Goal: Task Accomplishment & Management: Manage account settings

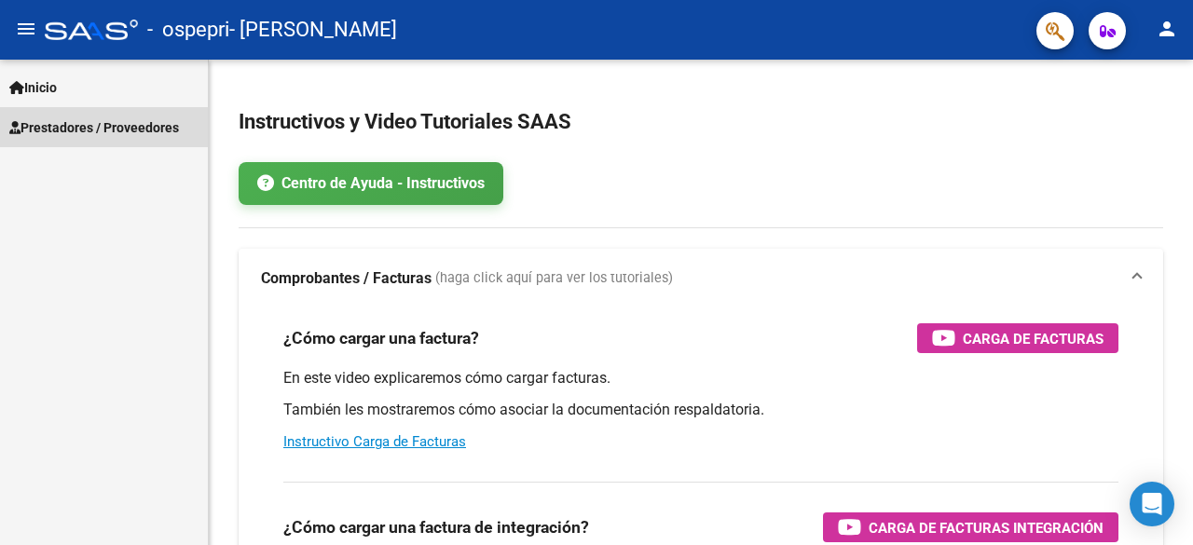
click at [58, 114] on link "Prestadores / Proveedores" at bounding box center [104, 127] width 208 height 40
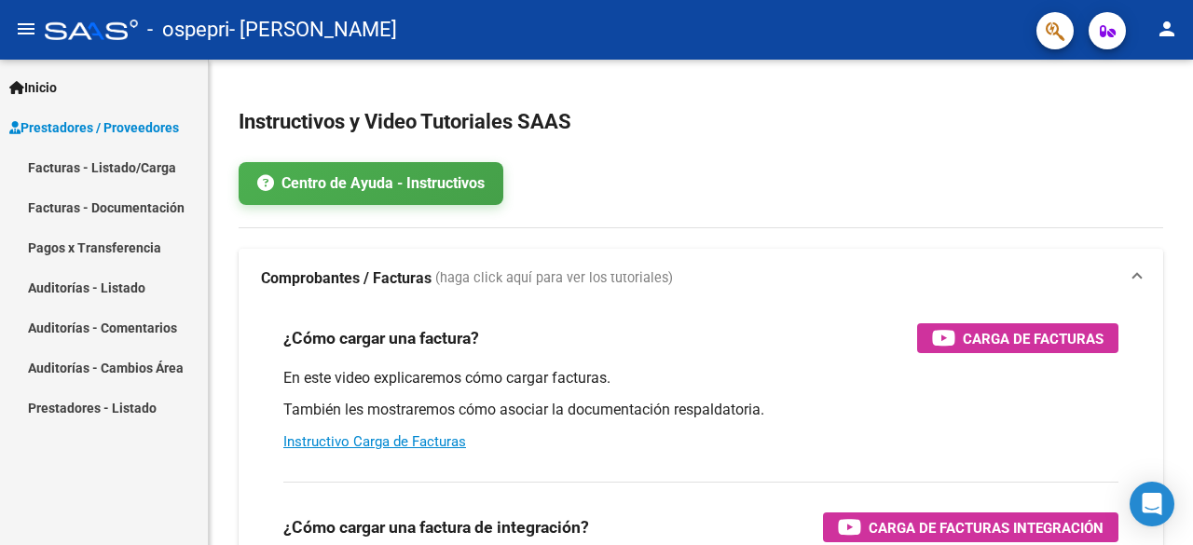
click at [119, 159] on link "Facturas - Listado/Carga" at bounding box center [104, 167] width 208 height 40
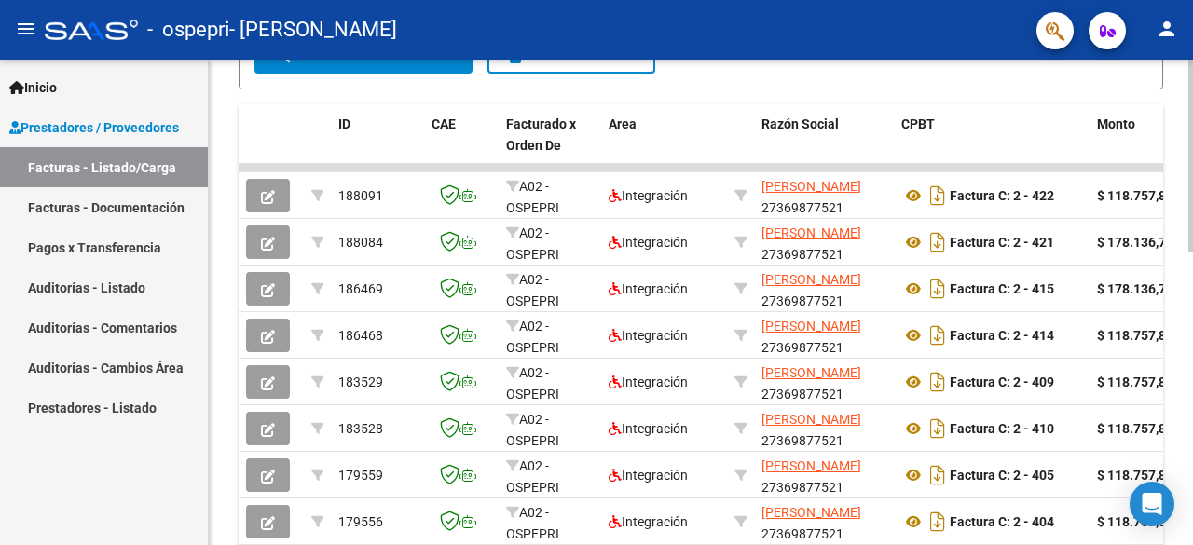
scroll to position [528, 0]
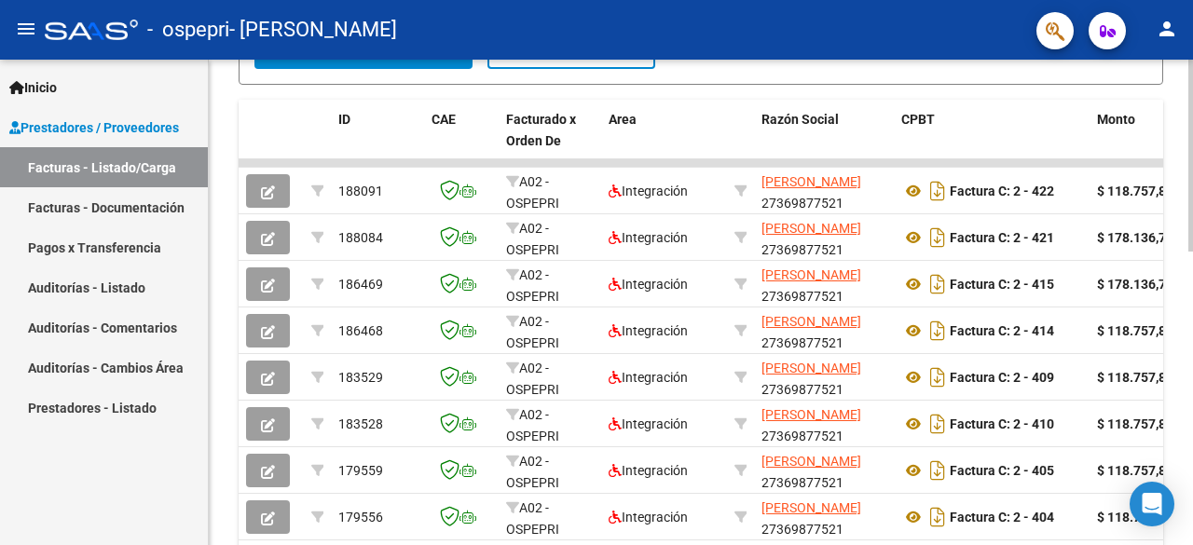
click at [1191, 360] on div at bounding box center [1191, 368] width 5 height 192
click at [1124, 39] on app-anmat-searcher at bounding box center [1107, 30] width 37 height 38
click at [1117, 35] on button "button" at bounding box center [1107, 30] width 37 height 37
click at [1158, 37] on mat-icon "person" at bounding box center [1167, 29] width 22 height 22
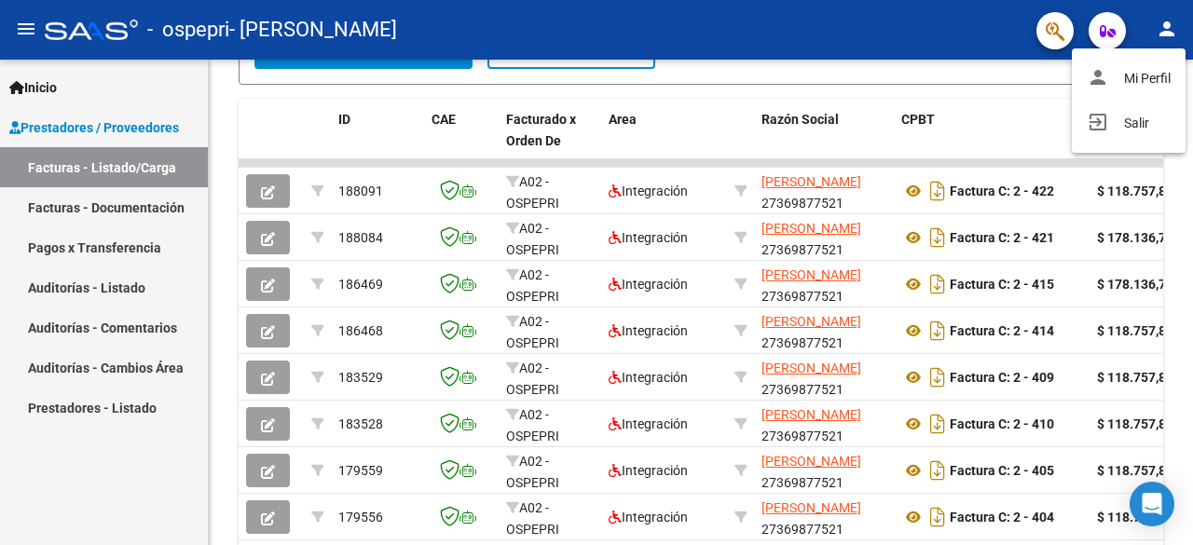
click at [1158, 37] on div at bounding box center [596, 272] width 1193 height 545
click at [1158, 37] on mat-icon "person" at bounding box center [1167, 29] width 22 height 22
click at [31, 22] on div at bounding box center [596, 272] width 1193 height 545
click at [30, 25] on mat-icon "menu" at bounding box center [26, 29] width 22 height 22
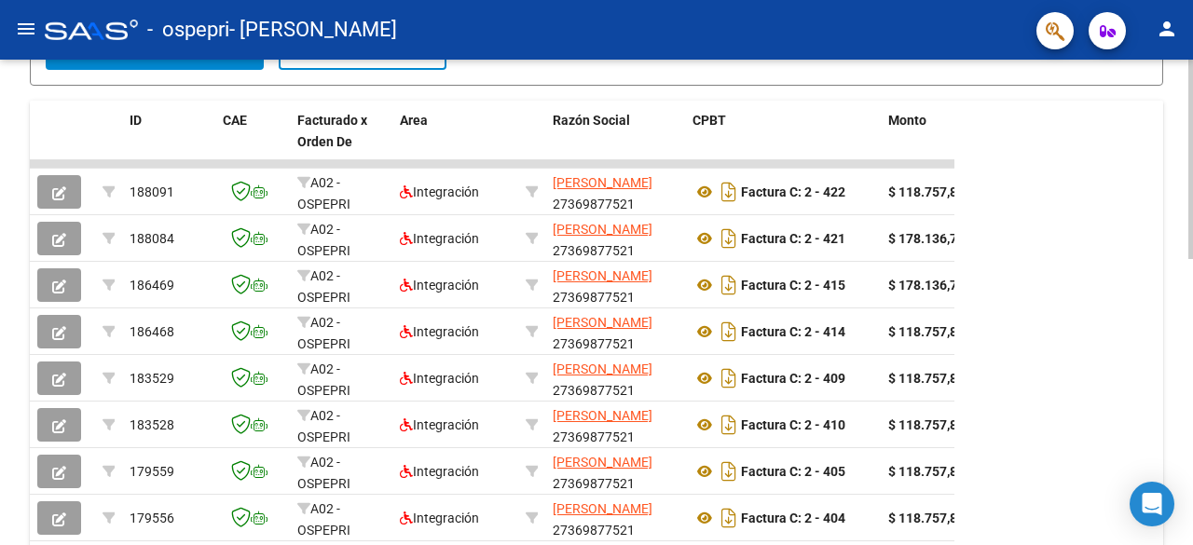
scroll to position [694, 0]
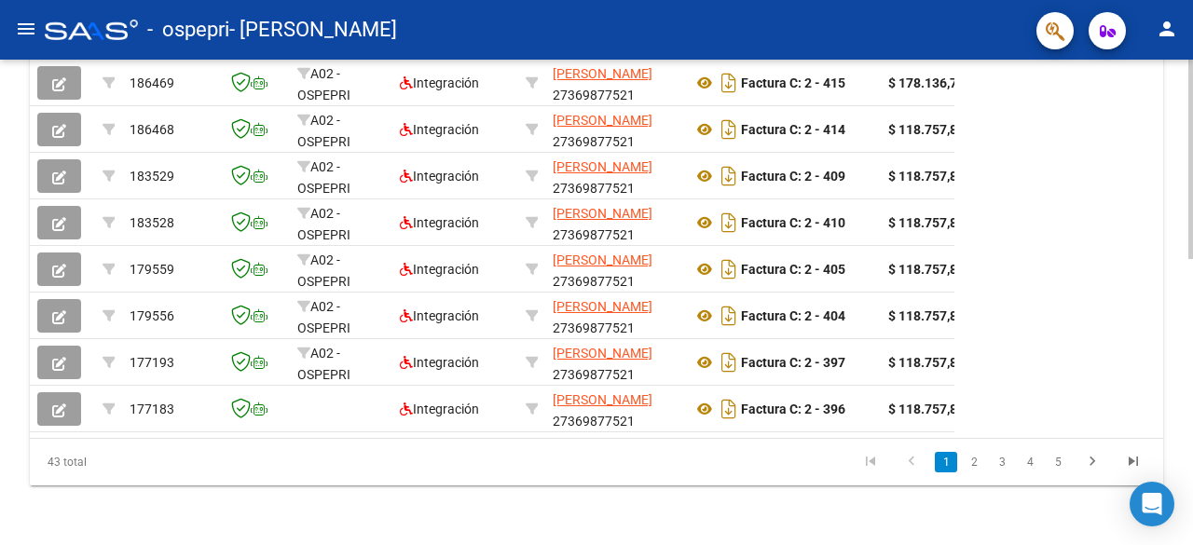
click at [1191, 412] on div at bounding box center [1191, 446] width 5 height 200
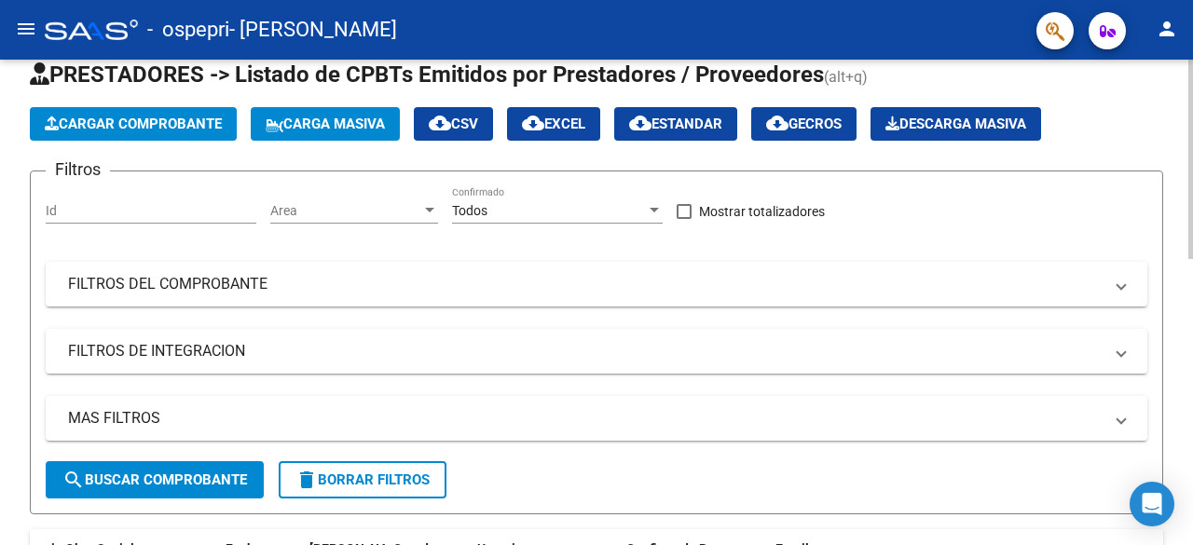
scroll to position [0, 0]
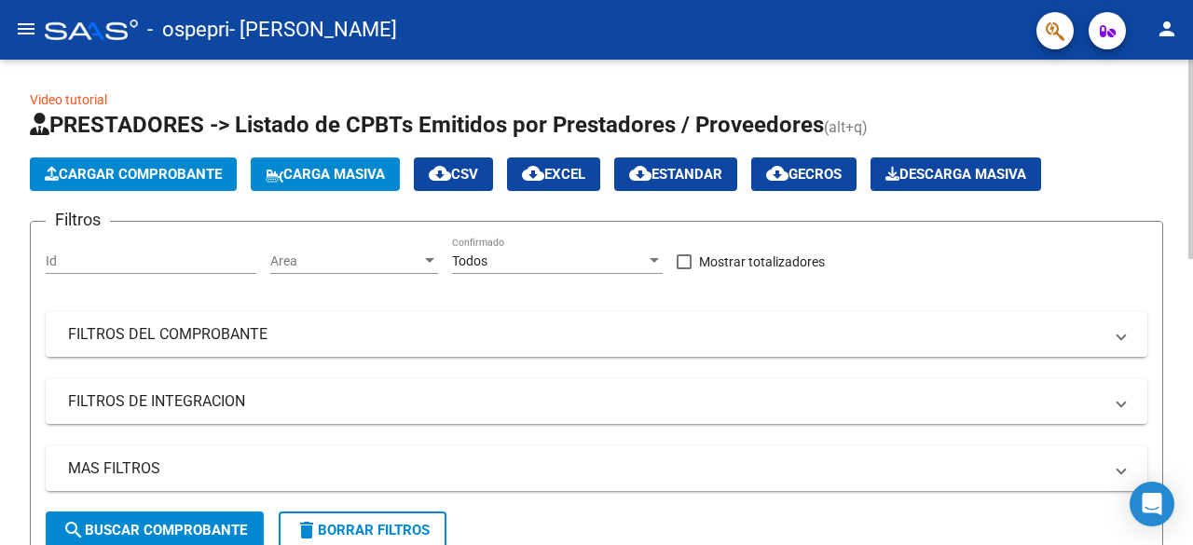
click at [1140, 0] on html "menu - ospepri - [PERSON_NAME] person Inicio Instructivos Contacto OS Prestador…" at bounding box center [596, 272] width 1193 height 545
click at [1165, 25] on mat-icon "person" at bounding box center [1167, 29] width 22 height 22
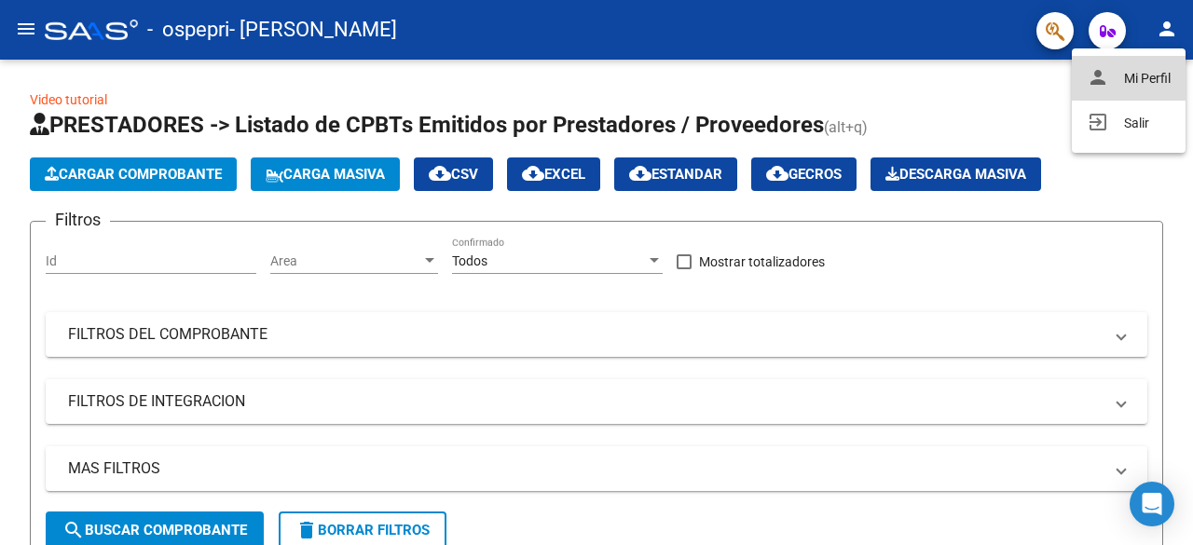
click at [1140, 74] on button "person Mi Perfil" at bounding box center [1129, 78] width 114 height 45
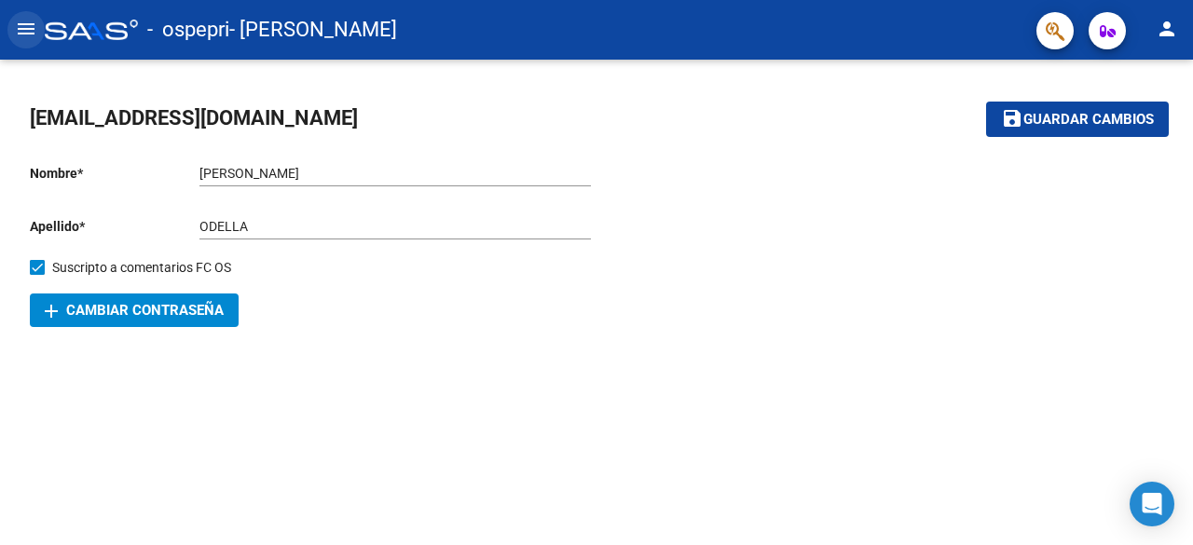
click at [24, 24] on mat-icon "menu" at bounding box center [26, 29] width 22 height 22
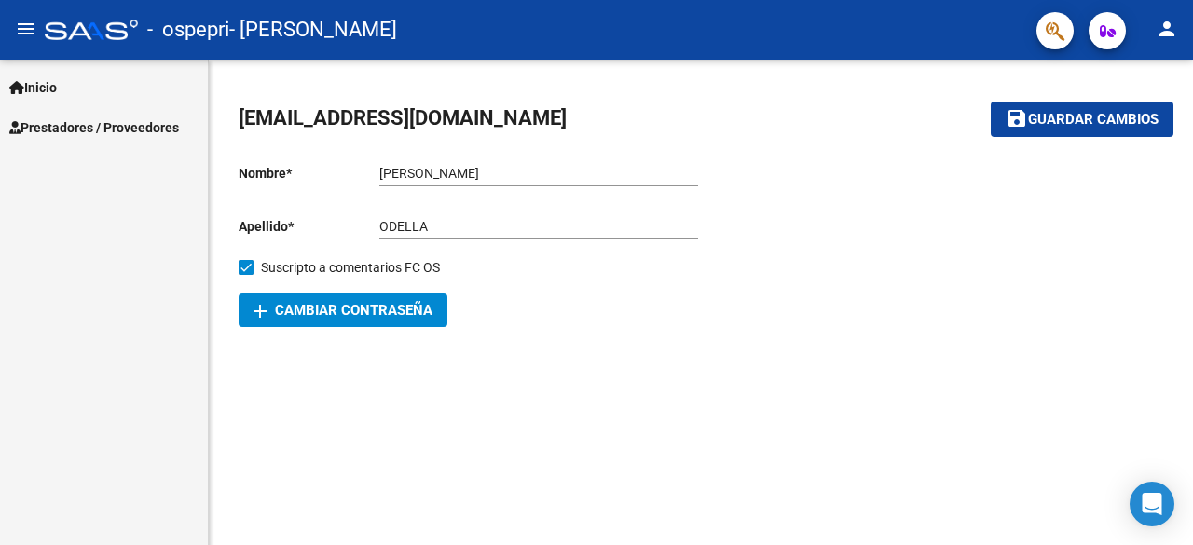
click at [55, 90] on span "Inicio" at bounding box center [33, 87] width 48 height 21
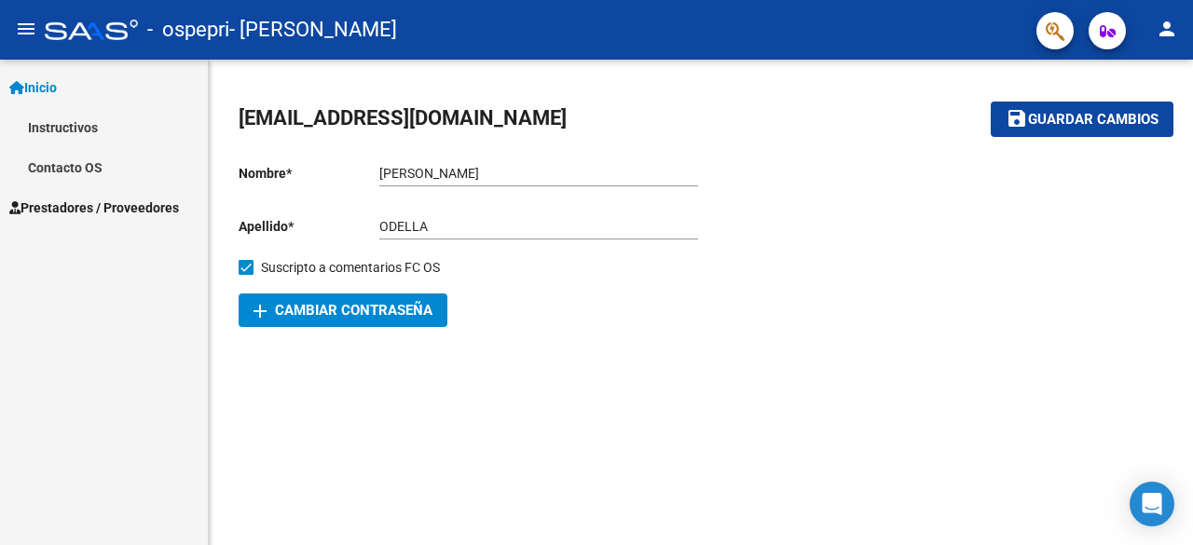
click at [65, 203] on span "Prestadores / Proveedores" at bounding box center [94, 208] width 170 height 21
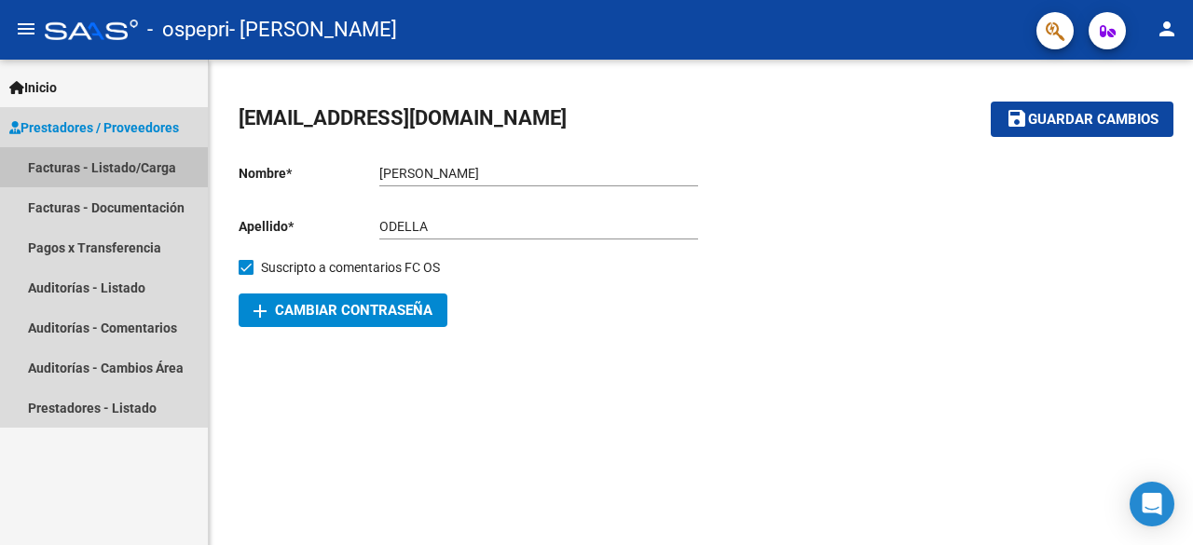
click at [71, 172] on link "Facturas - Listado/Carga" at bounding box center [104, 167] width 208 height 40
